Goal: Task Accomplishment & Management: Manage account settings

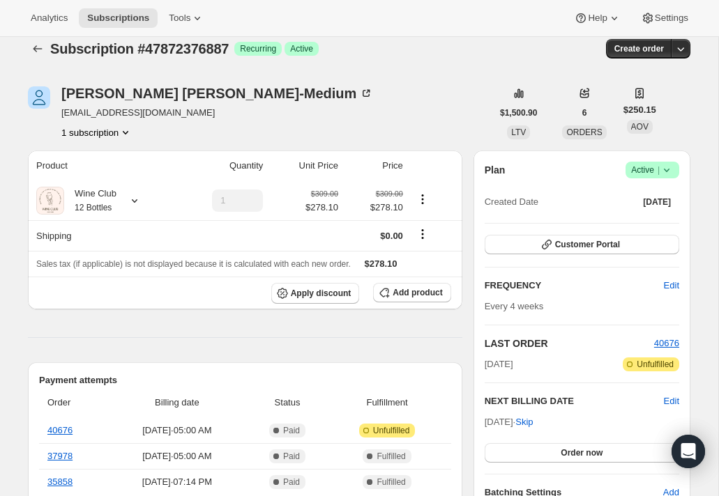
scroll to position [29, 0]
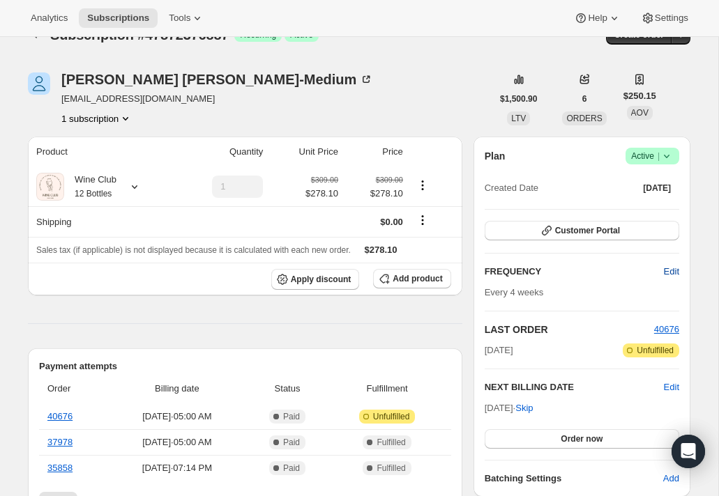
click at [670, 276] on span "Edit" at bounding box center [670, 272] width 15 height 14
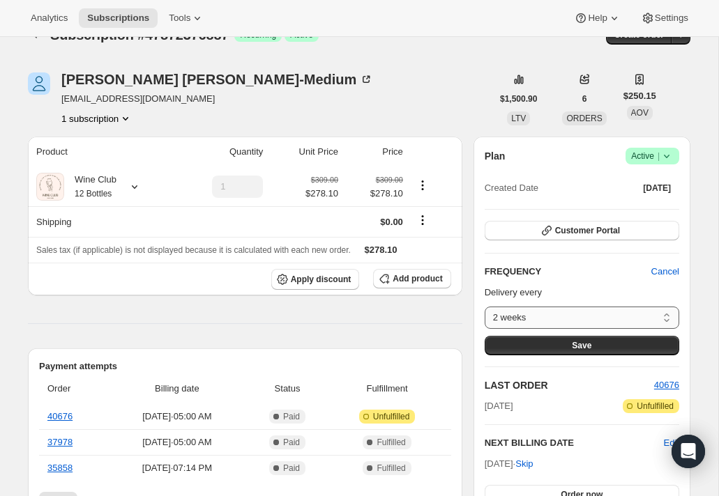
select select "WEEK#8"
click at [597, 344] on button "Save" at bounding box center [581, 346] width 194 height 20
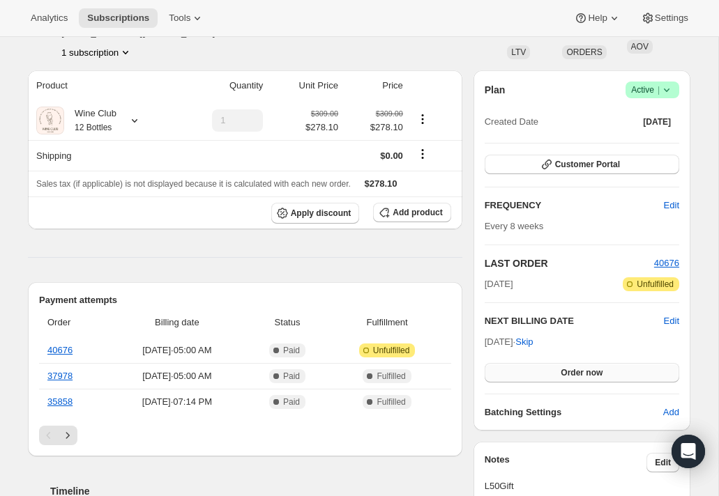
scroll to position [164, 0]
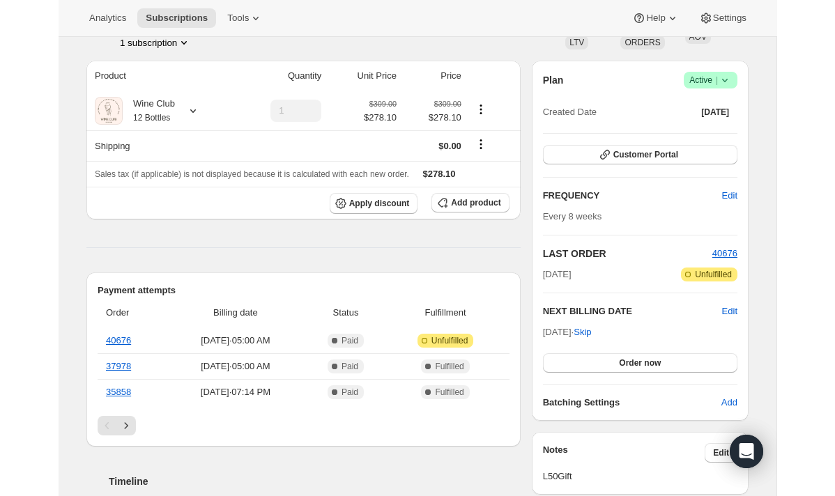
scroll to position [102, 0]
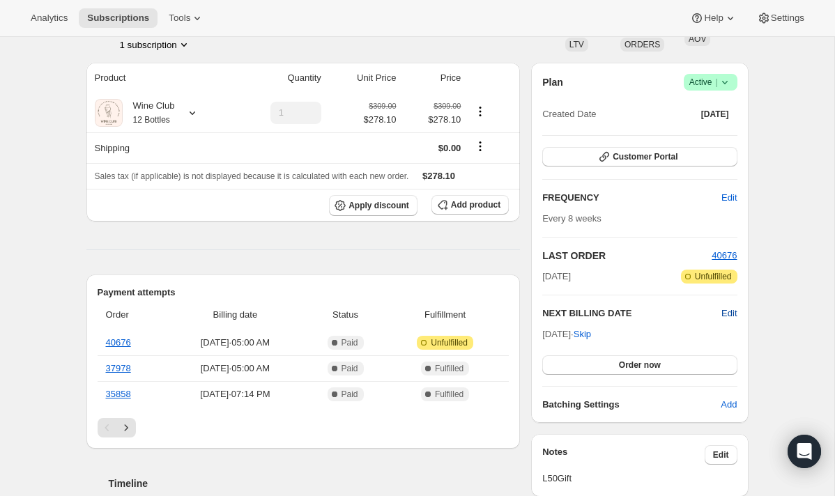
click at [718, 316] on span "Edit" at bounding box center [728, 314] width 15 height 14
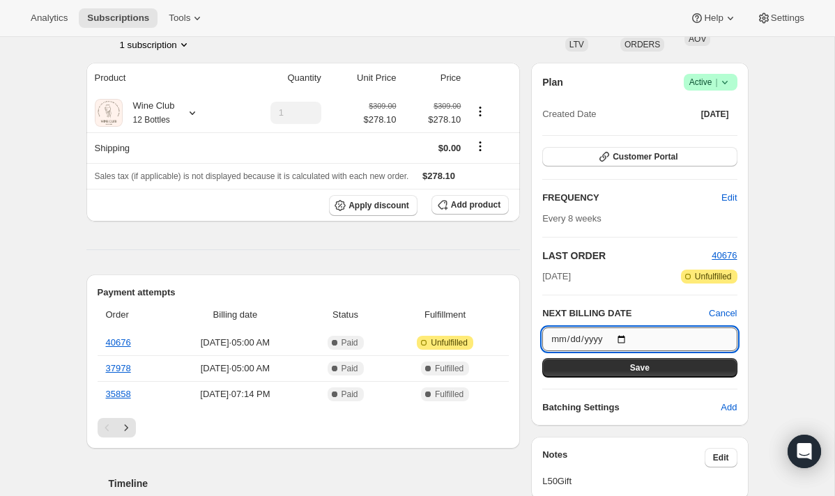
click at [612, 341] on input "[DATE]" at bounding box center [639, 340] width 194 height 24
type input "[DATE]"
click at [640, 290] on div "Plan Success Active | Created Date [DATE] Customer Portal FREQUENCY Edit Every …" at bounding box center [639, 244] width 194 height 341
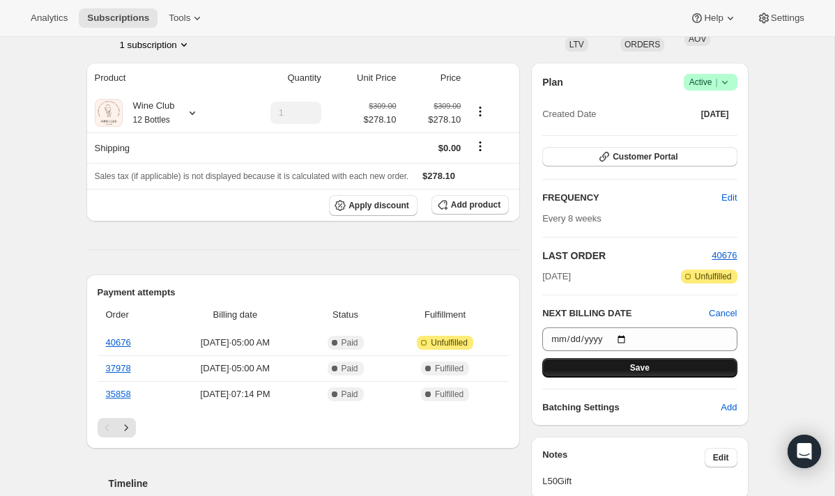
click at [635, 368] on span "Save" at bounding box center [640, 367] width 20 height 11
